Goal: Information Seeking & Learning: Learn about a topic

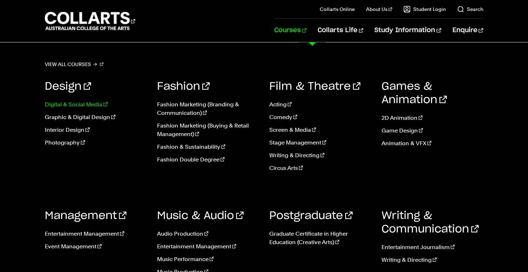
click at [88, 102] on link "Digital & Social Media" at bounding box center [96, 104] width 102 height 8
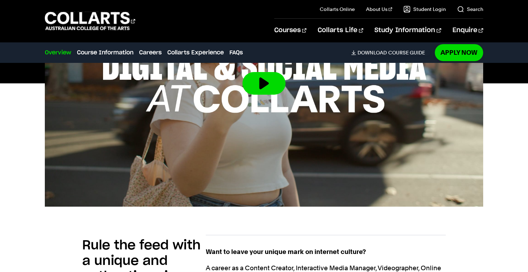
scroll to position [290, 0]
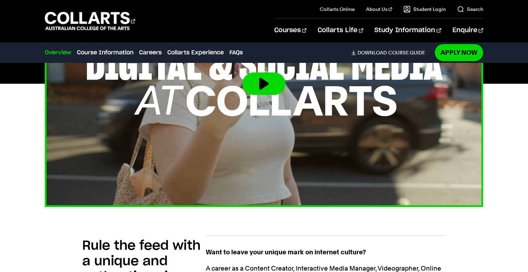
click at [256, 89] on button at bounding box center [264, 83] width 43 height 23
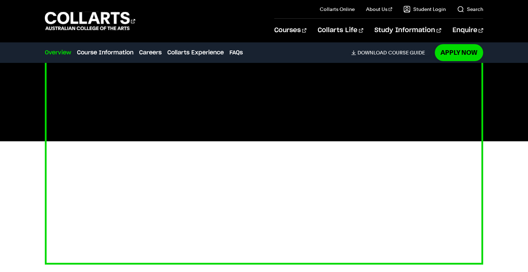
scroll to position [235, 0]
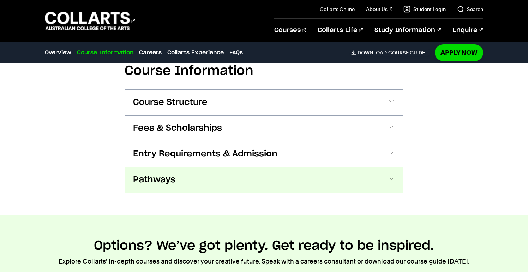
click at [402, 176] on button "Pathways" at bounding box center [264, 179] width 279 height 25
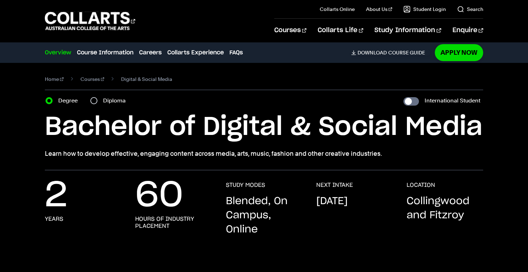
scroll to position [0, 0]
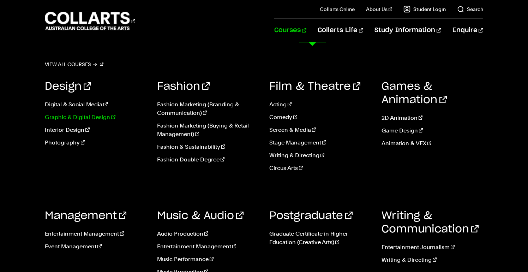
click at [92, 118] on link "Graphic & Digital Design" at bounding box center [96, 117] width 102 height 8
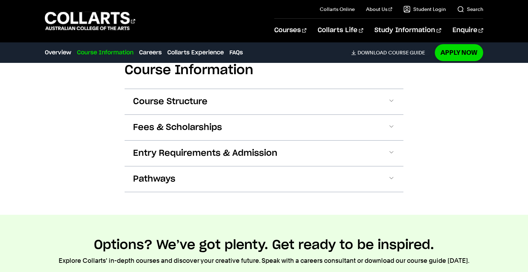
scroll to position [817, 0]
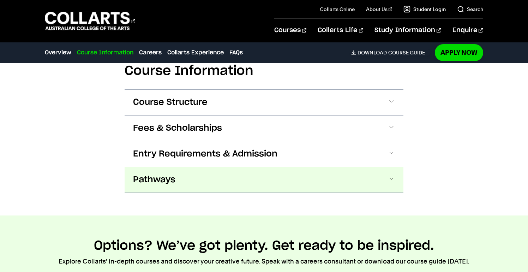
click at [212, 171] on button "Pathways" at bounding box center [264, 179] width 279 height 25
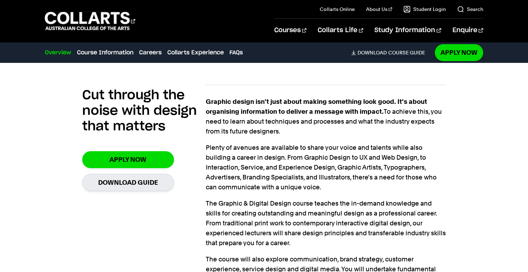
scroll to position [306, 0]
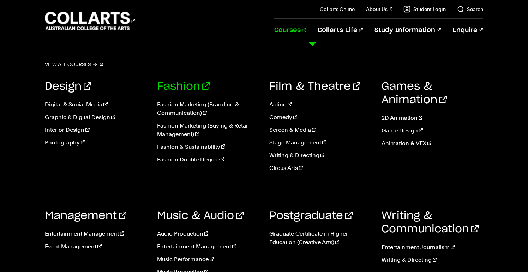
click at [184, 85] on link "Fashion" at bounding box center [183, 86] width 53 height 11
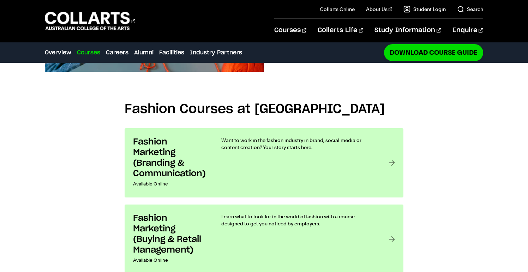
scroll to position [511, 0]
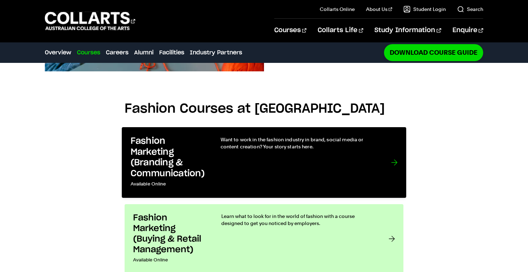
click at [300, 136] on div "Want to work in the fashion industry in brand, social media or content creation…" at bounding box center [299, 162] width 156 height 53
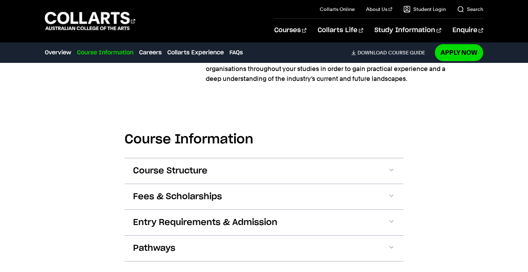
scroll to position [687, 0]
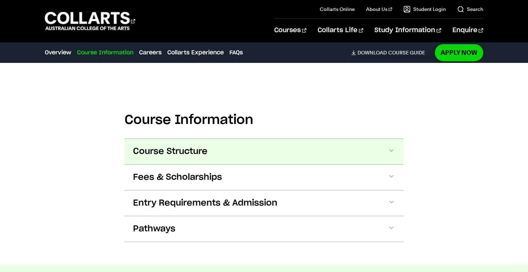
click at [394, 152] on span at bounding box center [391, 151] width 7 height 9
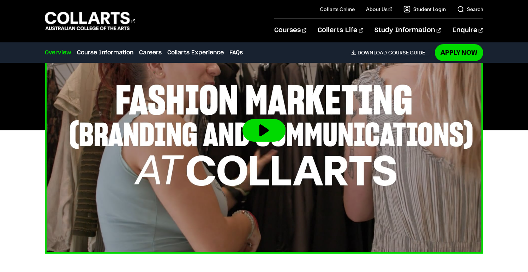
scroll to position [269, 0]
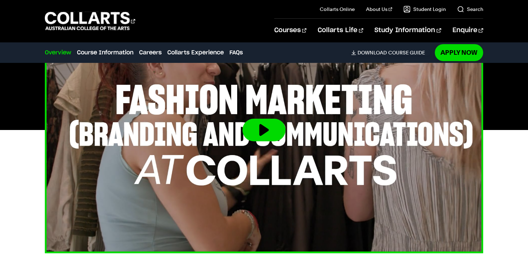
click at [266, 134] on button at bounding box center [264, 130] width 43 height 23
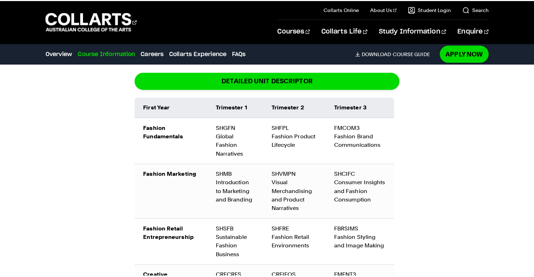
scroll to position [857, 0]
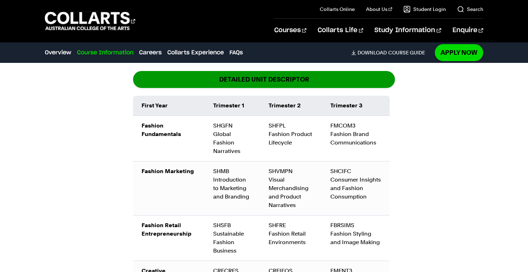
click at [284, 79] on link "DETAILED UNIT DESCRIPTOR" at bounding box center [264, 79] width 262 height 17
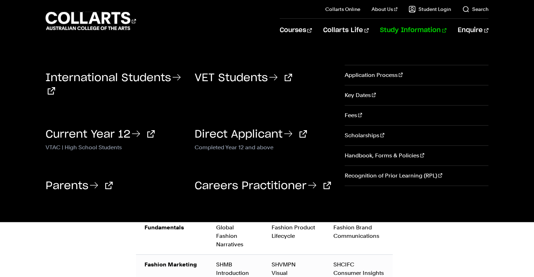
scroll to position [753, 0]
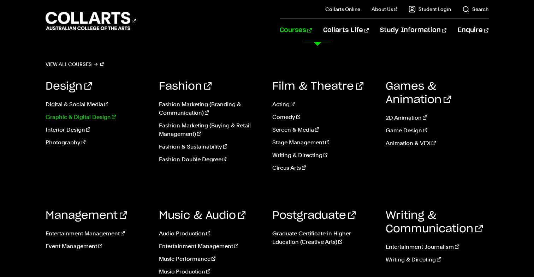
click at [91, 119] on link "Graphic & Digital Design" at bounding box center [97, 117] width 103 height 8
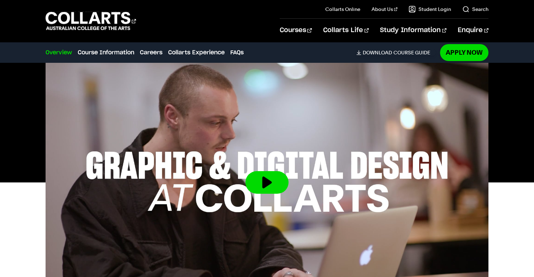
scroll to position [227, 0]
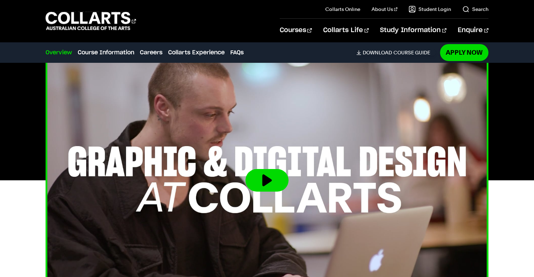
click at [271, 187] on button at bounding box center [266, 180] width 43 height 23
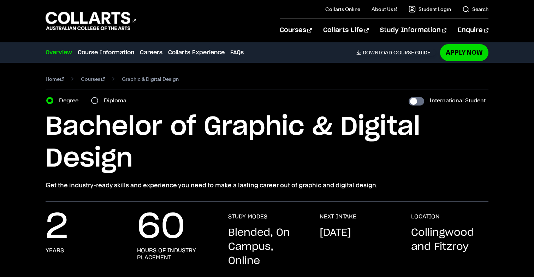
scroll to position [0, 0]
